Goal: Entertainment & Leisure: Consume media (video, audio)

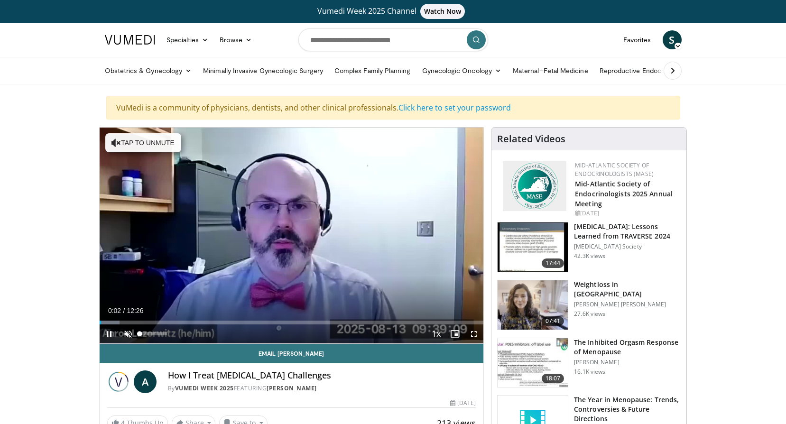
click at [128, 333] on video-js "**********" at bounding box center [292, 236] width 384 height 216
click at [126, 333] on span "Video Player" at bounding box center [128, 333] width 19 height 19
